Goal: Task Accomplishment & Management: Use online tool/utility

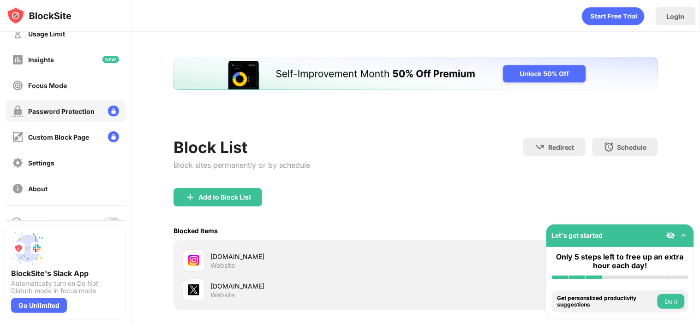
scroll to position [58, 0]
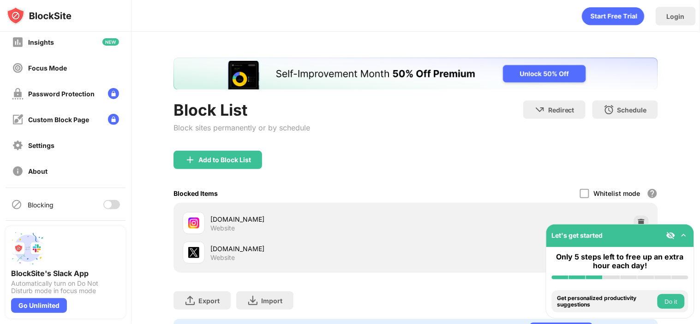
click at [105, 202] on div at bounding box center [111, 204] width 17 height 9
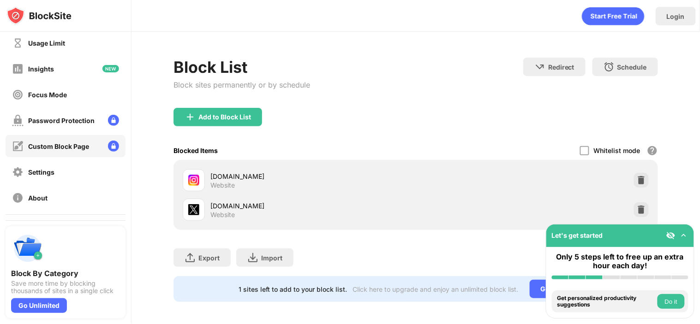
scroll to position [58, 0]
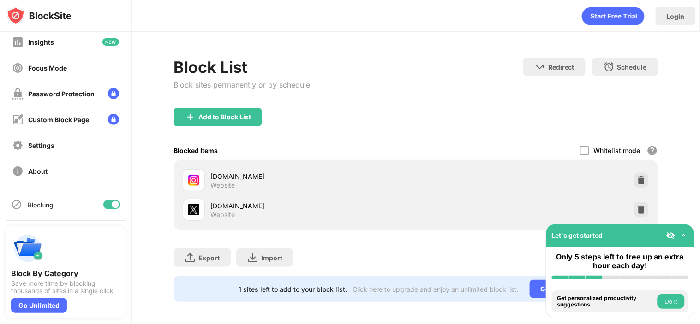
click at [103, 200] on div at bounding box center [111, 204] width 17 height 9
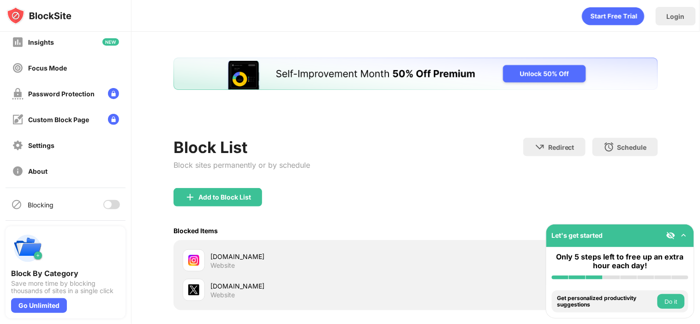
scroll to position [0, 0]
